Goal: Task Accomplishment & Management: Manage account settings

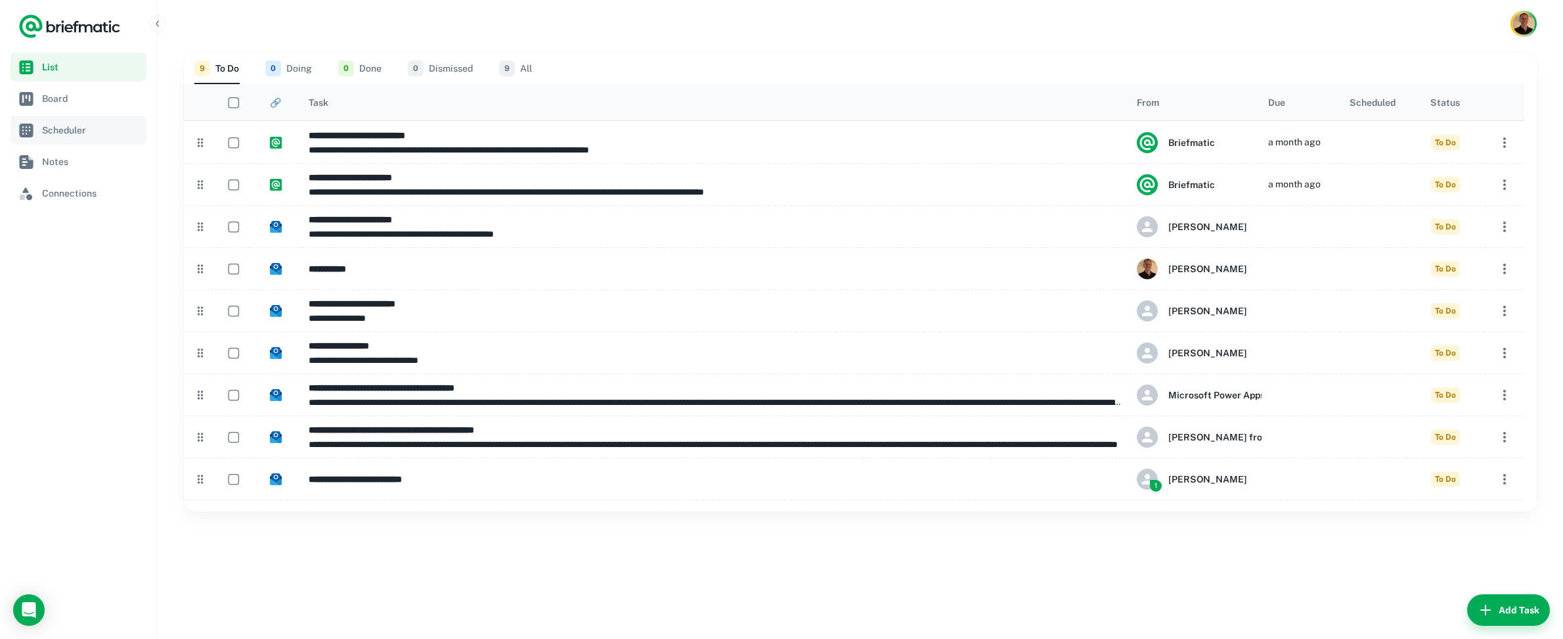
click at [56, 125] on span "Scheduler" at bounding box center [91, 130] width 99 height 14
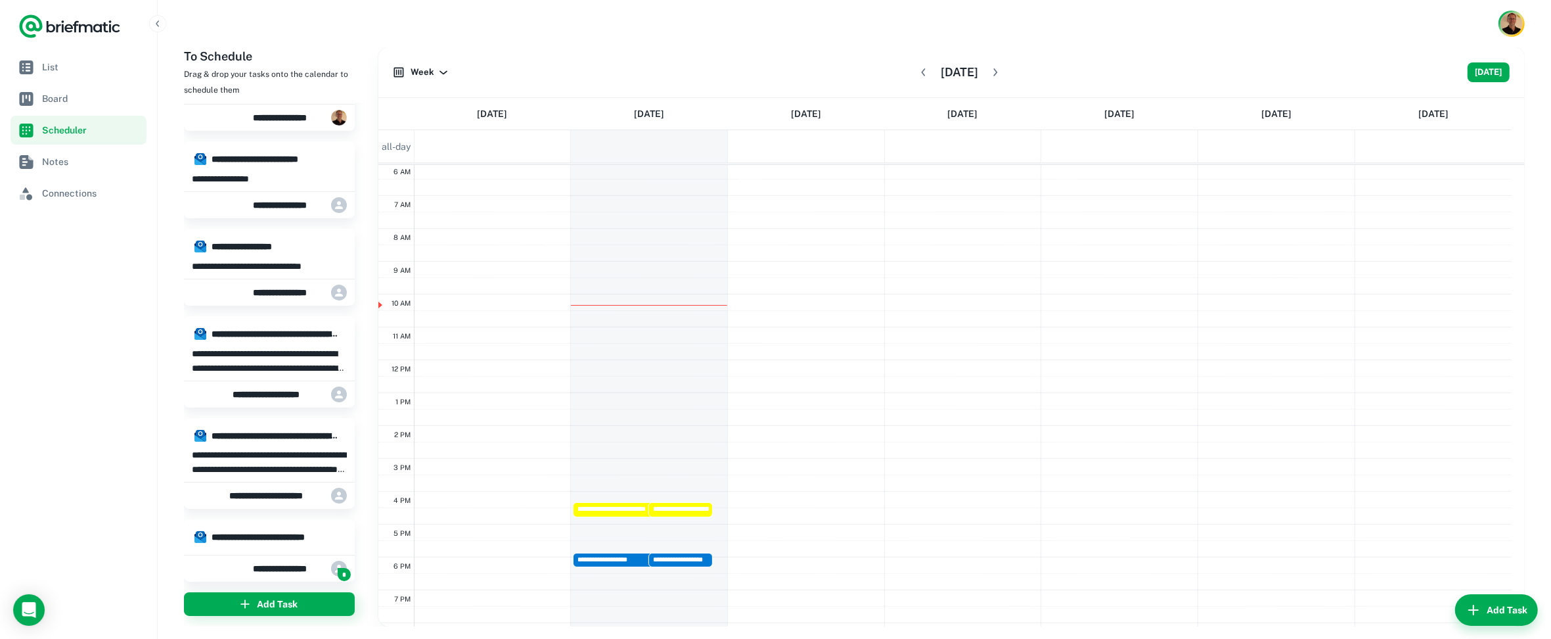
scroll to position [8, 0]
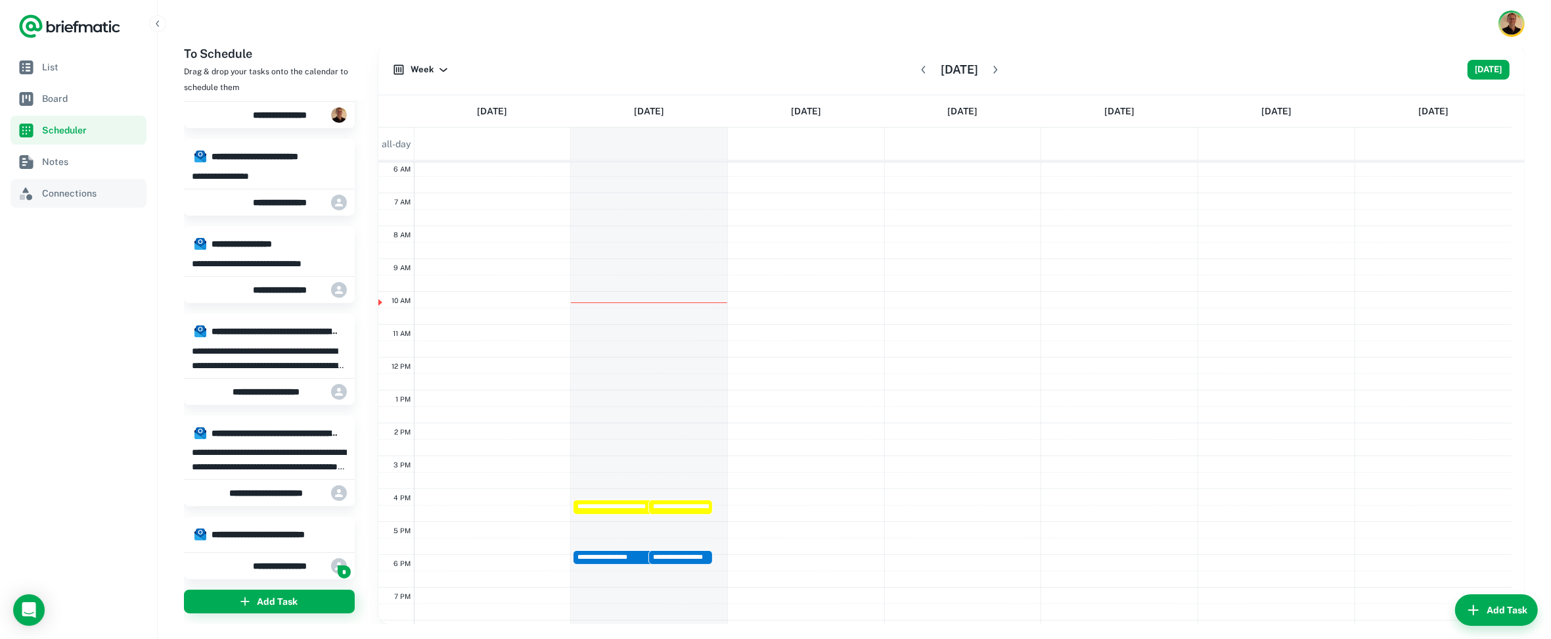
click at [53, 185] on link "Connections" at bounding box center [79, 193] width 136 height 29
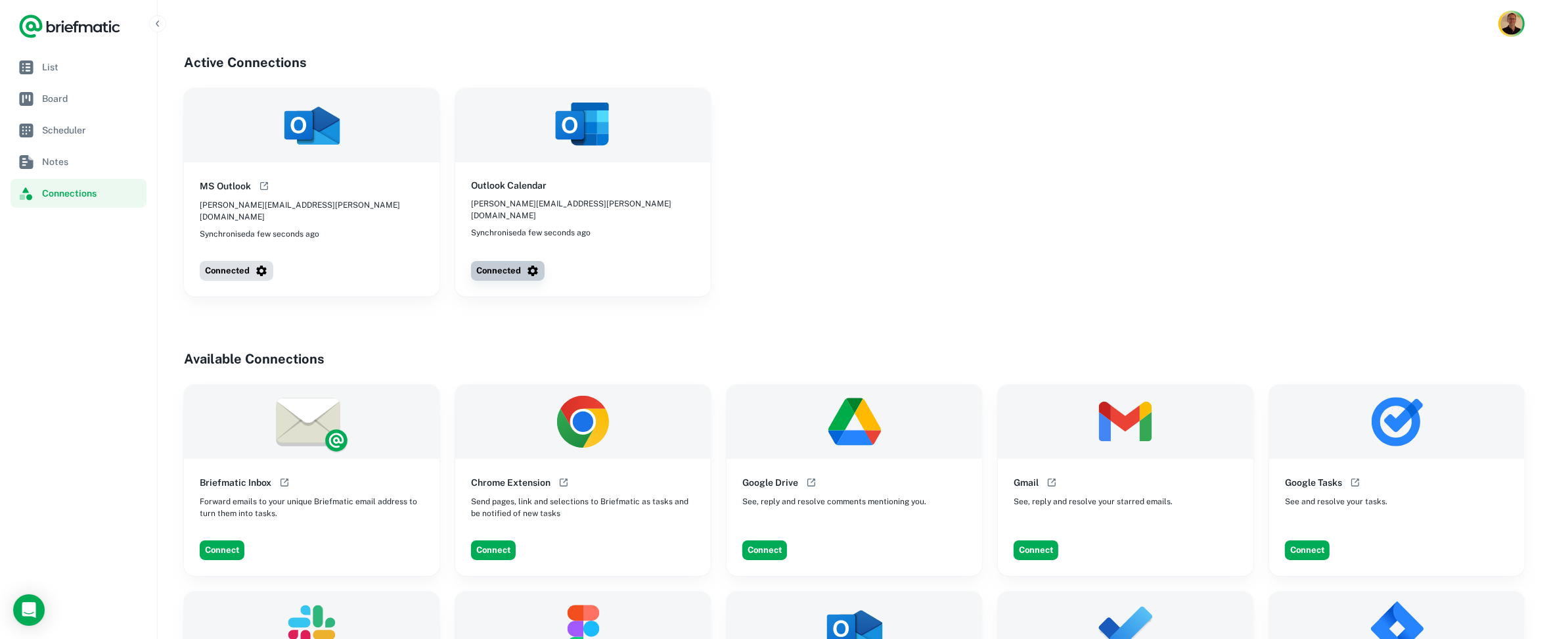
click at [513, 261] on button "Connected" at bounding box center [508, 271] width 74 height 20
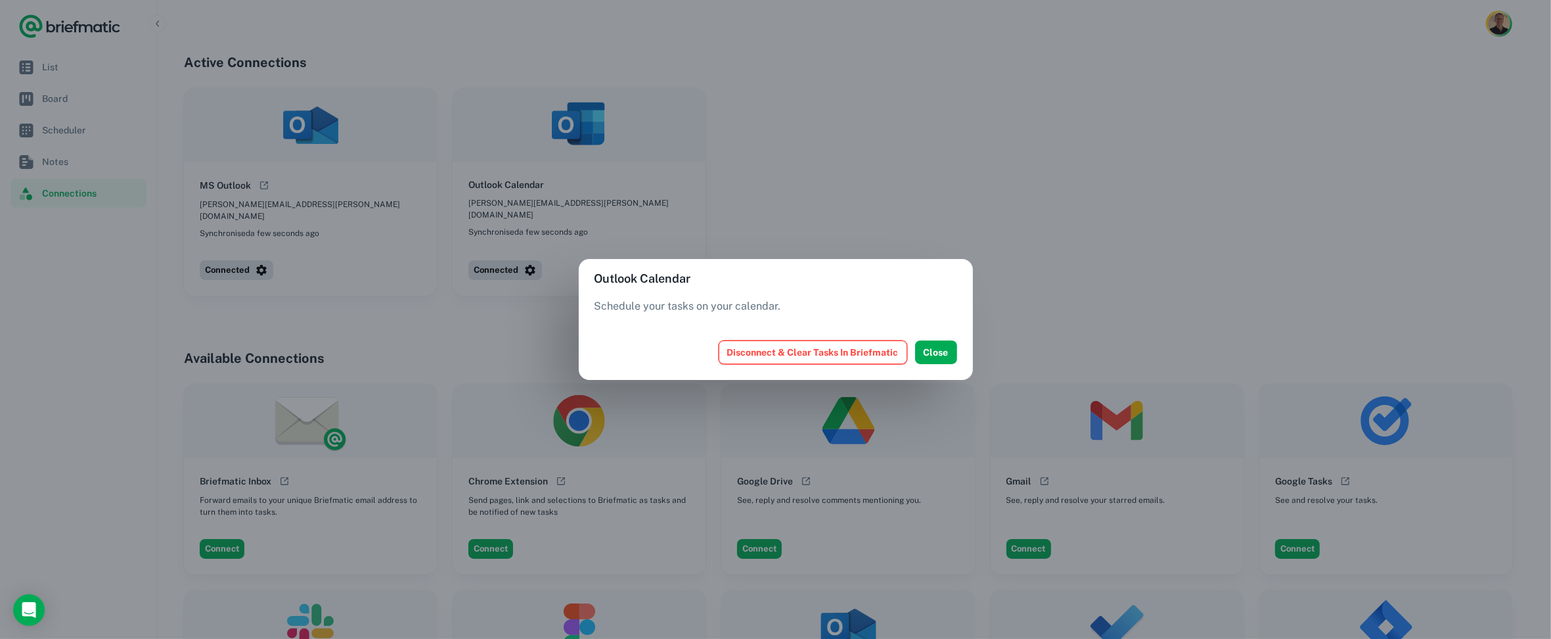
click at [819, 350] on button "Disconnect & Clear Tasks In Briefmatic" at bounding box center [813, 352] width 189 height 24
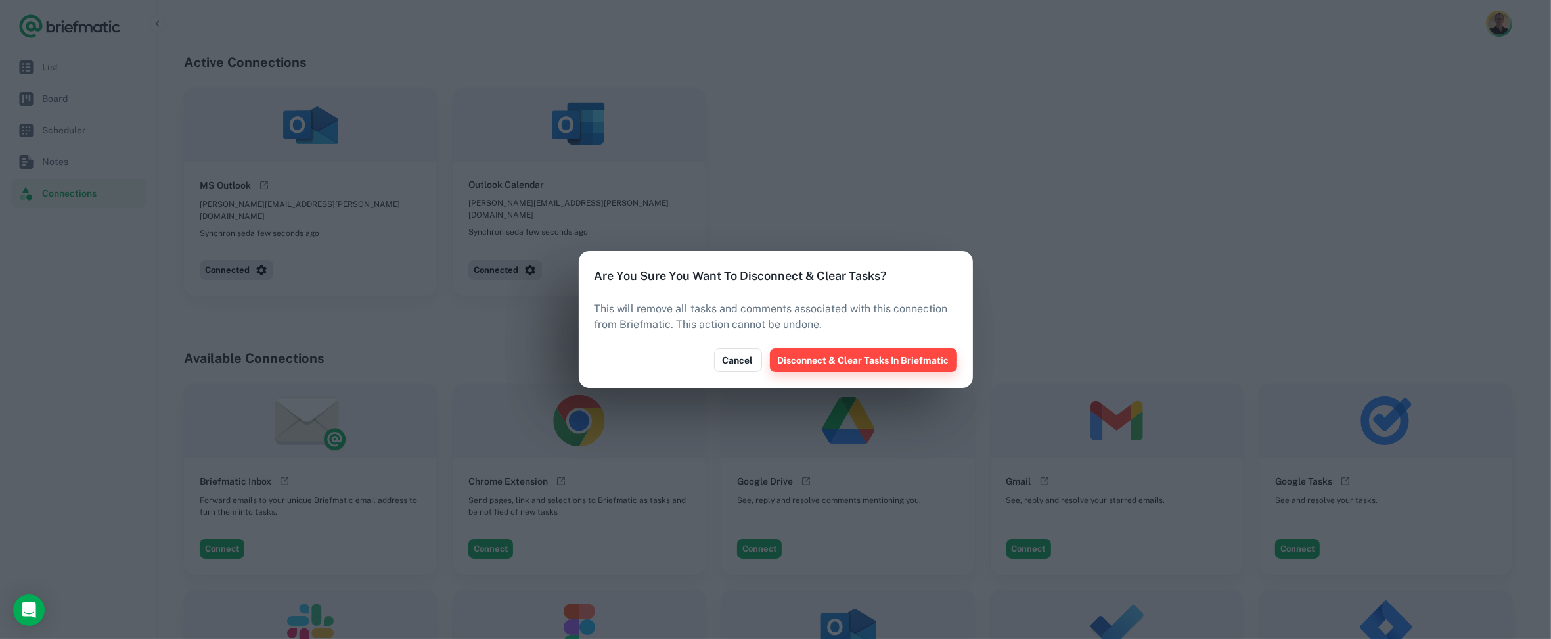
click at [891, 353] on button "Disconnect & Clear Tasks In Briefmatic" at bounding box center [863, 360] width 187 height 24
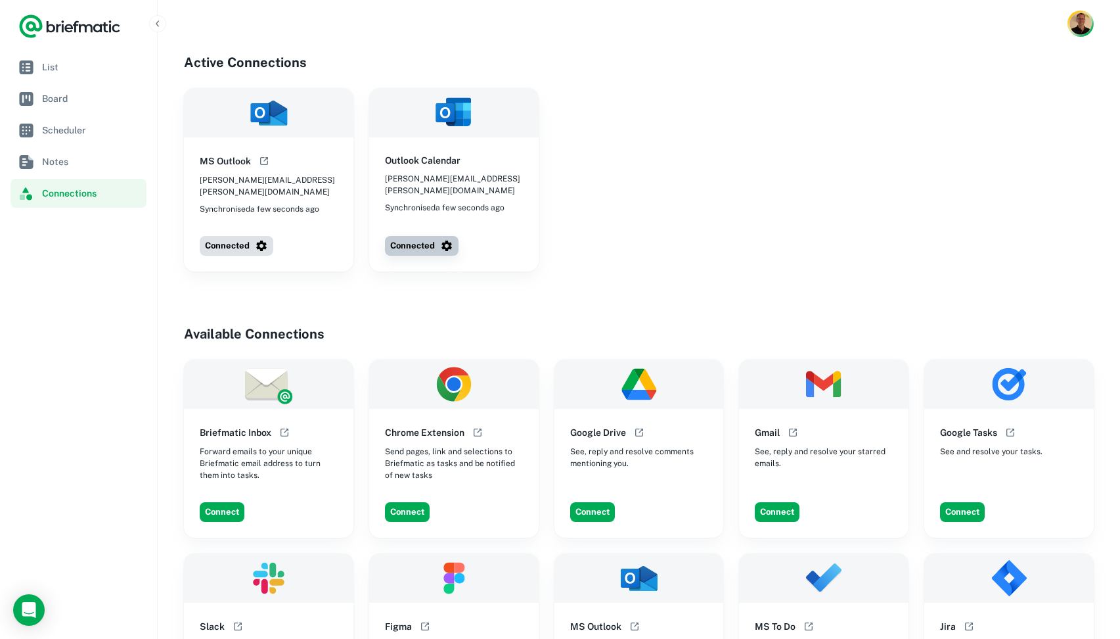
click at [397, 236] on button "Connected" at bounding box center [422, 246] width 74 height 20
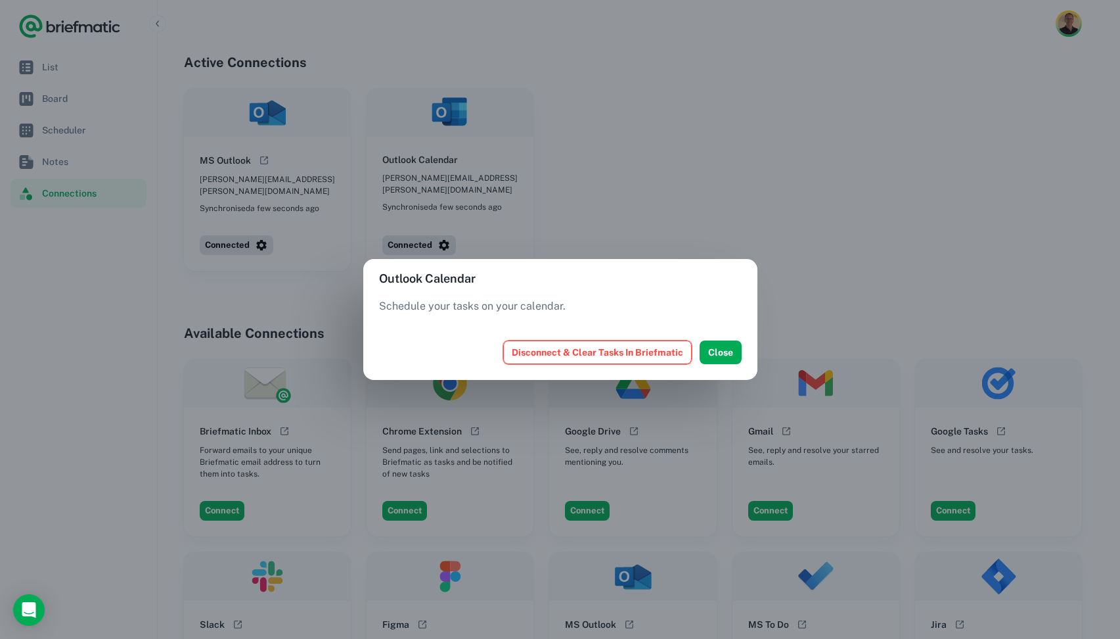
click at [576, 353] on button "Disconnect & Clear Tasks In Briefmatic" at bounding box center [597, 352] width 189 height 24
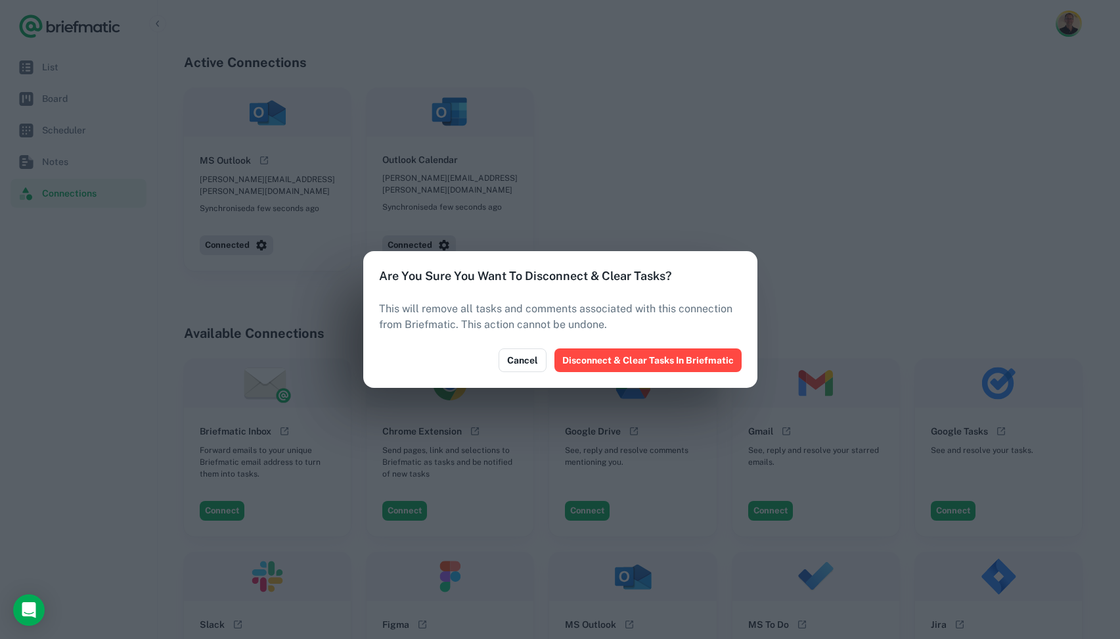
drag, startPoint x: 663, startPoint y: 356, endPoint x: 738, endPoint y: 332, distance: 78.1
click at [665, 356] on button "Disconnect & Clear Tasks In Briefmatic" at bounding box center [647, 360] width 187 height 24
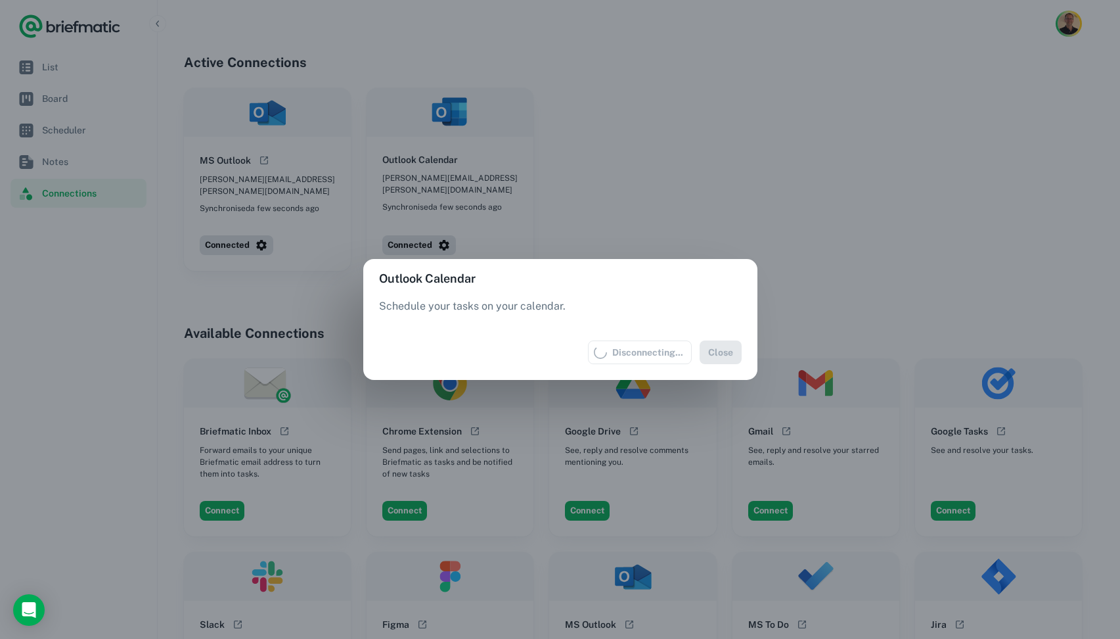
drag, startPoint x: 955, startPoint y: 89, endPoint x: 948, endPoint y: 84, distance: 8.4
click at [954, 89] on div "Outlook Calendar Schedule your tasks on your calendar. Disconnecting... Close" at bounding box center [560, 319] width 1120 height 639
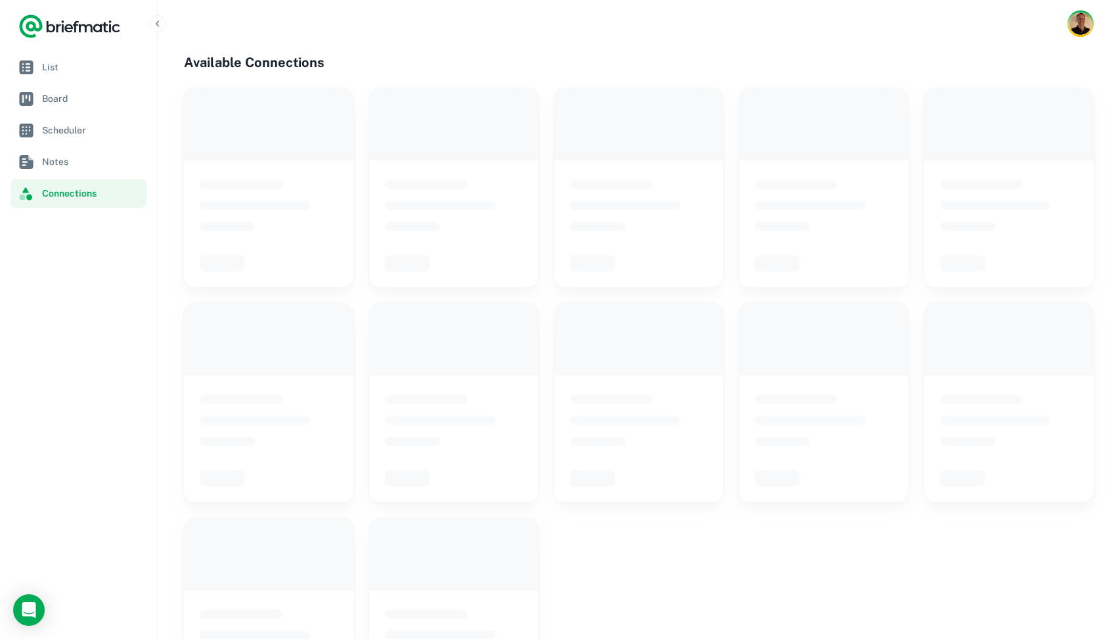
click at [1078, 30] on img "Account button" at bounding box center [1080, 23] width 22 height 22
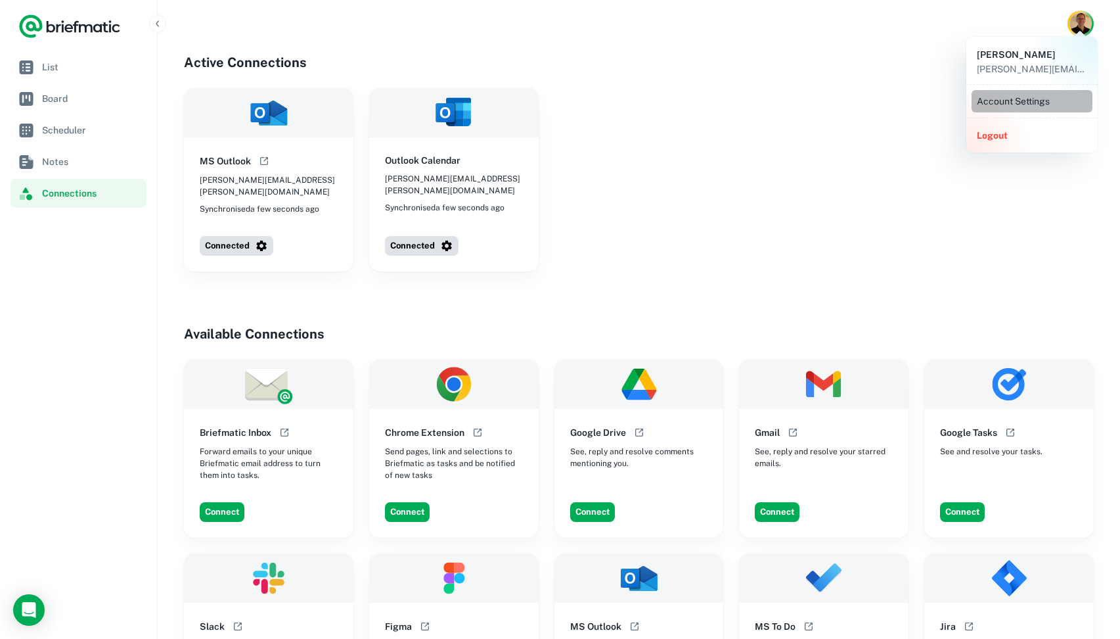
click at [1013, 101] on li "Account Settings" at bounding box center [1032, 101] width 121 height 22
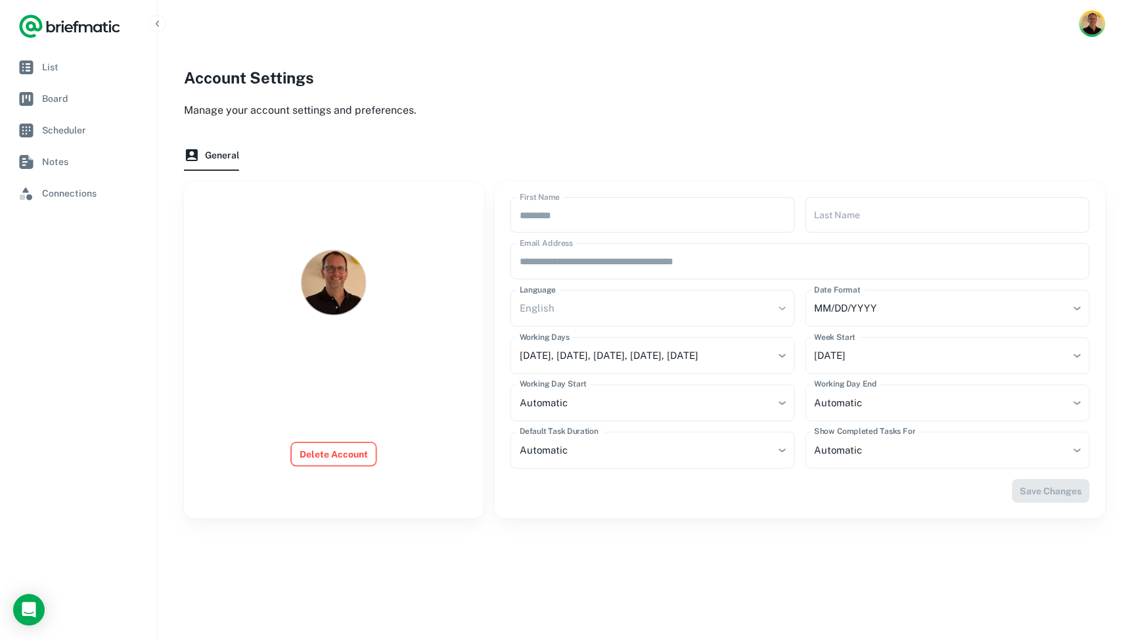
click at [329, 455] on button "Delete Account" at bounding box center [333, 454] width 85 height 24
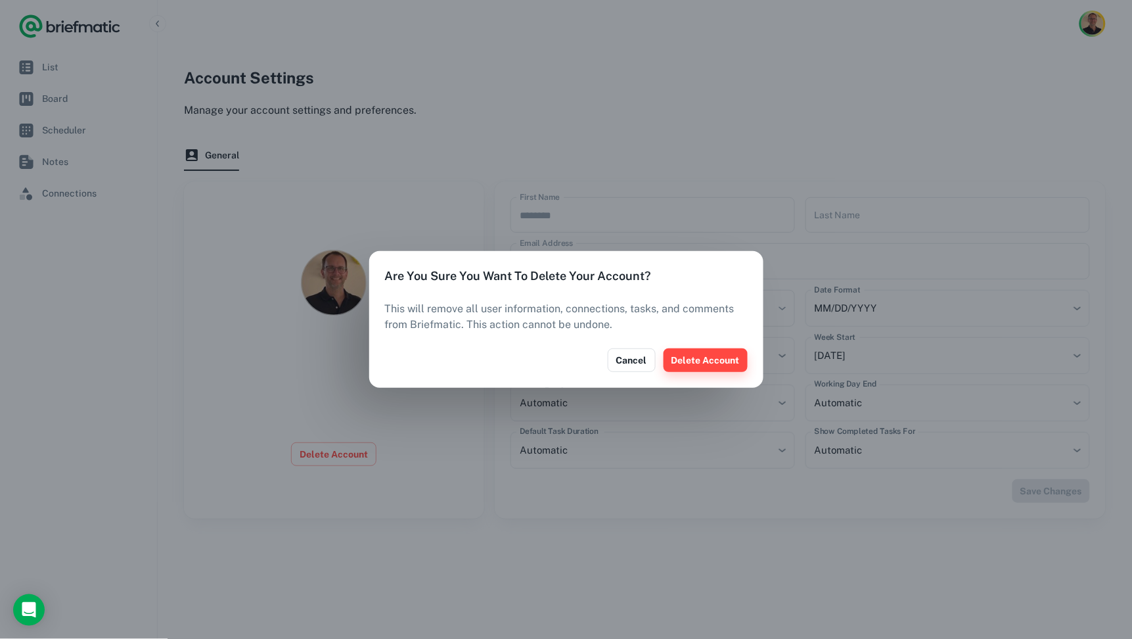
click at [698, 359] on button "Delete Account" at bounding box center [705, 360] width 84 height 24
